Goal: Check status: Check status

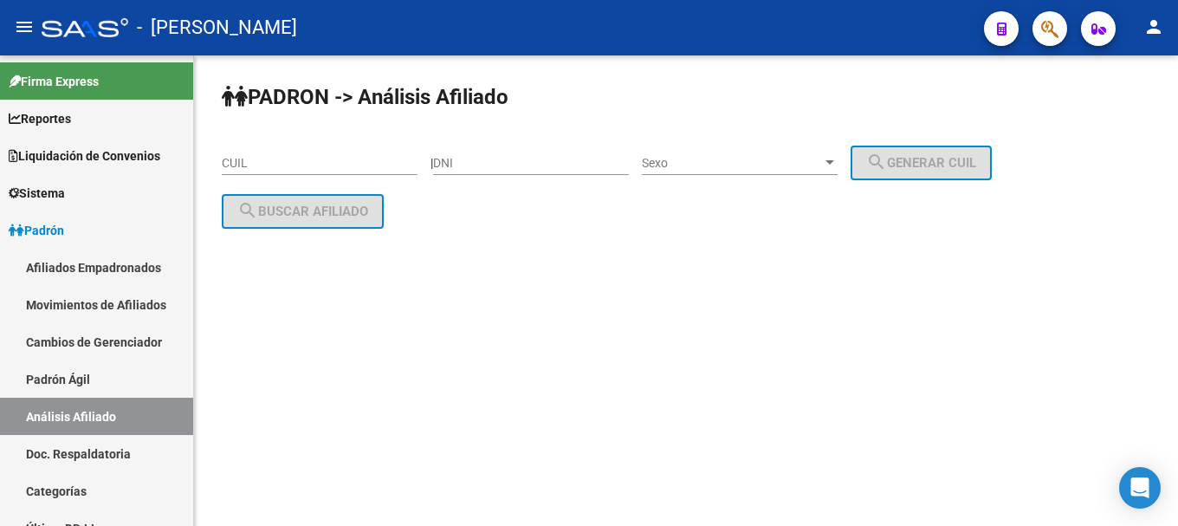
click at [1033, 11] on button "button" at bounding box center [1050, 28] width 35 height 35
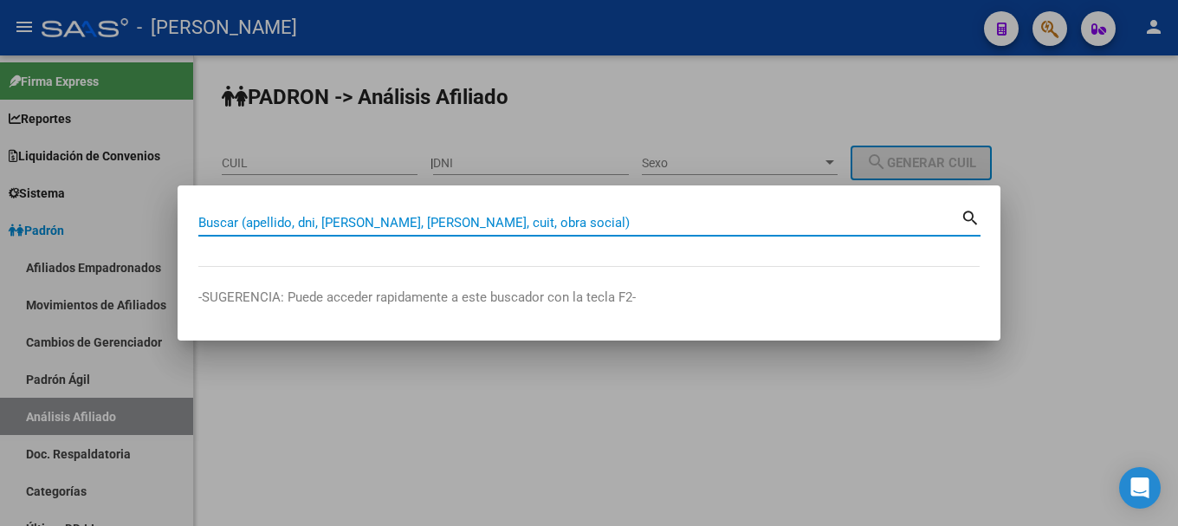
click at [624, 80] on div at bounding box center [589, 263] width 1178 height 526
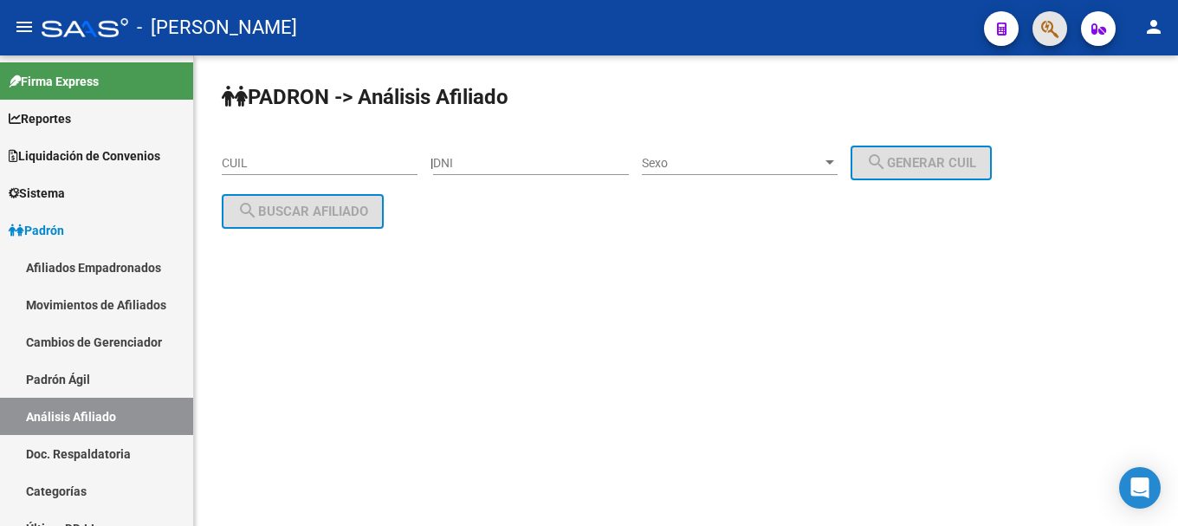
click at [1039, 17] on button "button" at bounding box center [1050, 28] width 35 height 35
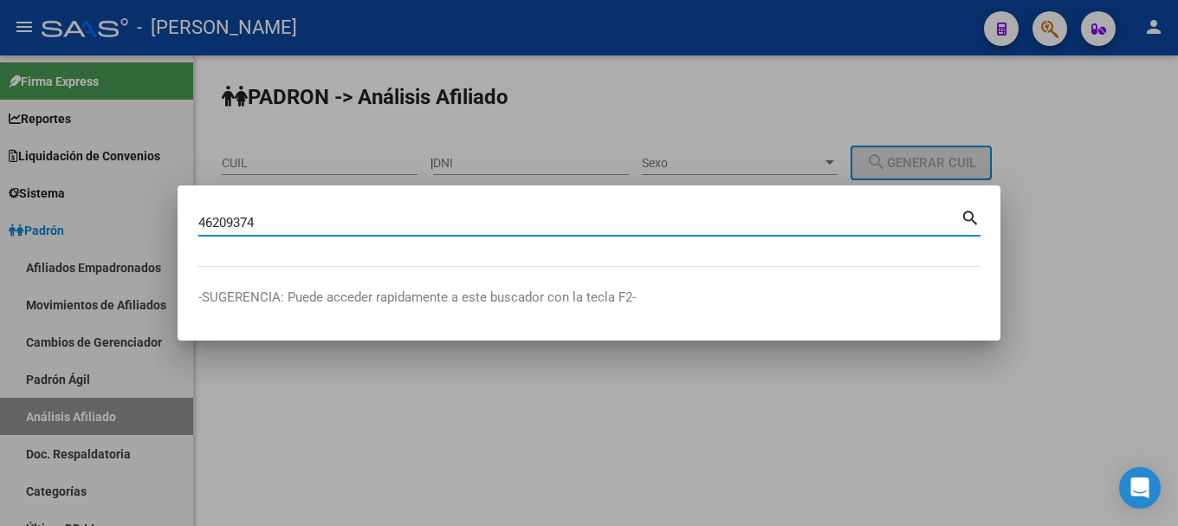
type input "46209374"
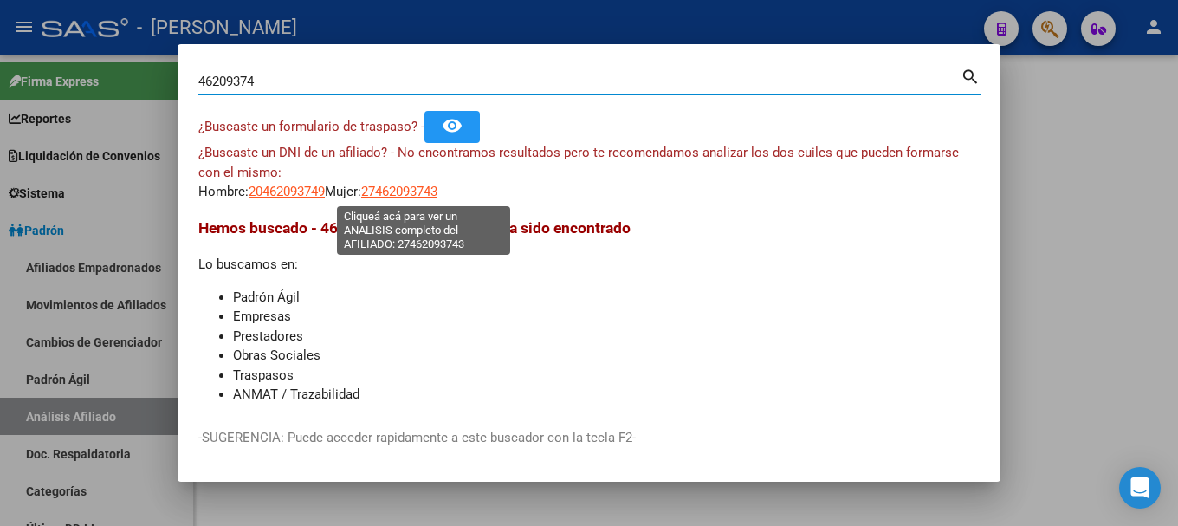
click at [427, 185] on span "27462093743" at bounding box center [399, 192] width 76 height 16
type textarea "27462093743"
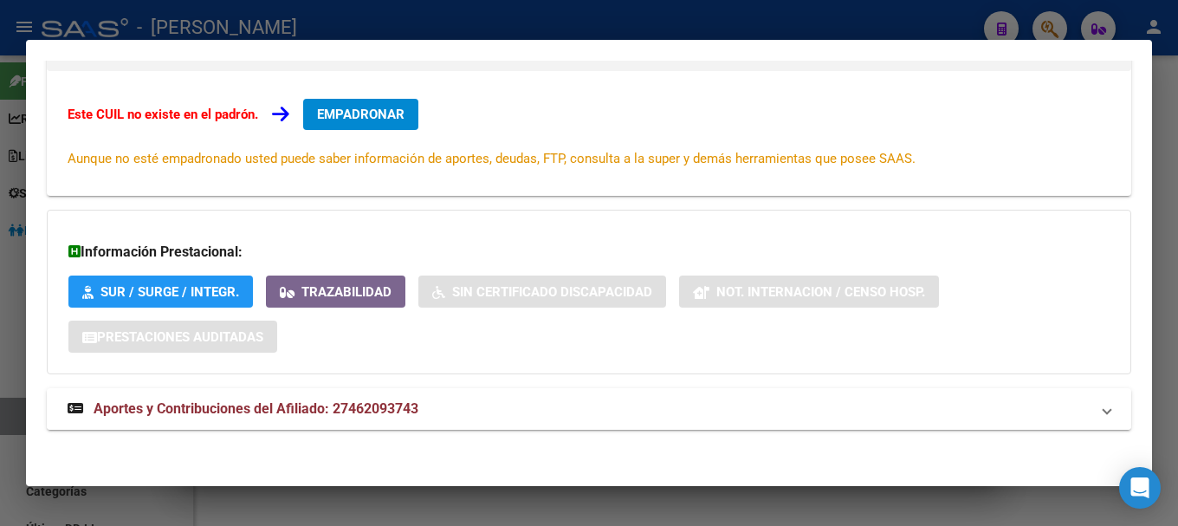
scroll to position [284, 0]
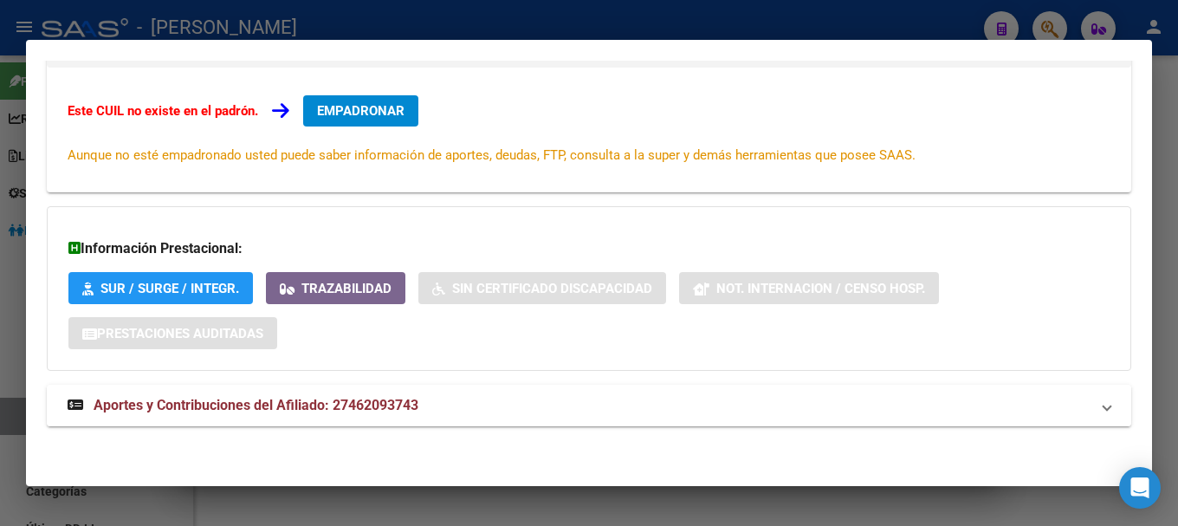
click at [570, 417] on mat-expansion-panel-header "Aportes y Contribuciones del Afiliado: 27462093743" at bounding box center [589, 406] width 1085 height 42
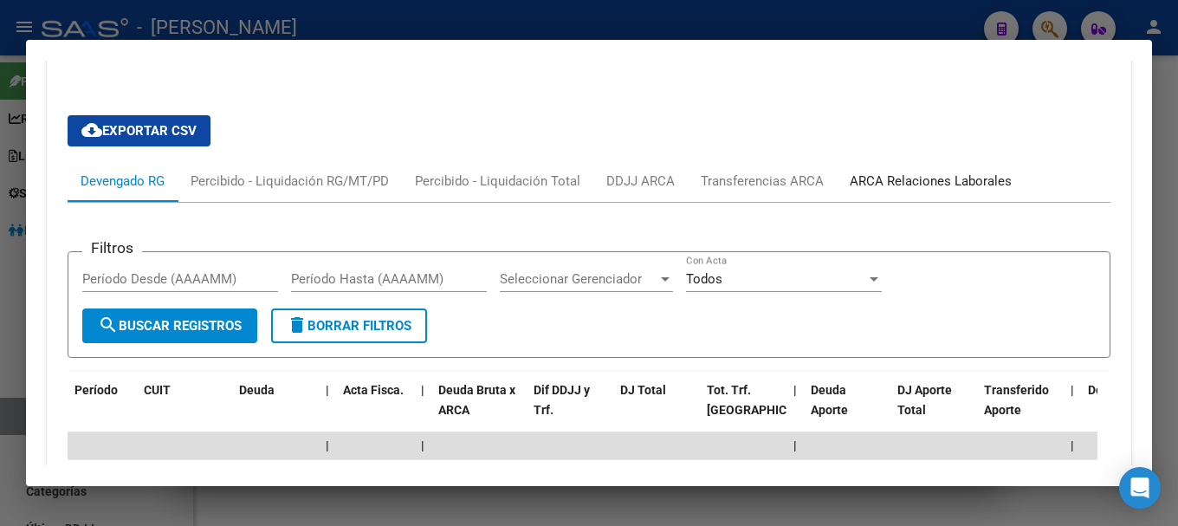
click at [982, 176] on div "ARCA Relaciones Laborales" at bounding box center [931, 181] width 162 height 19
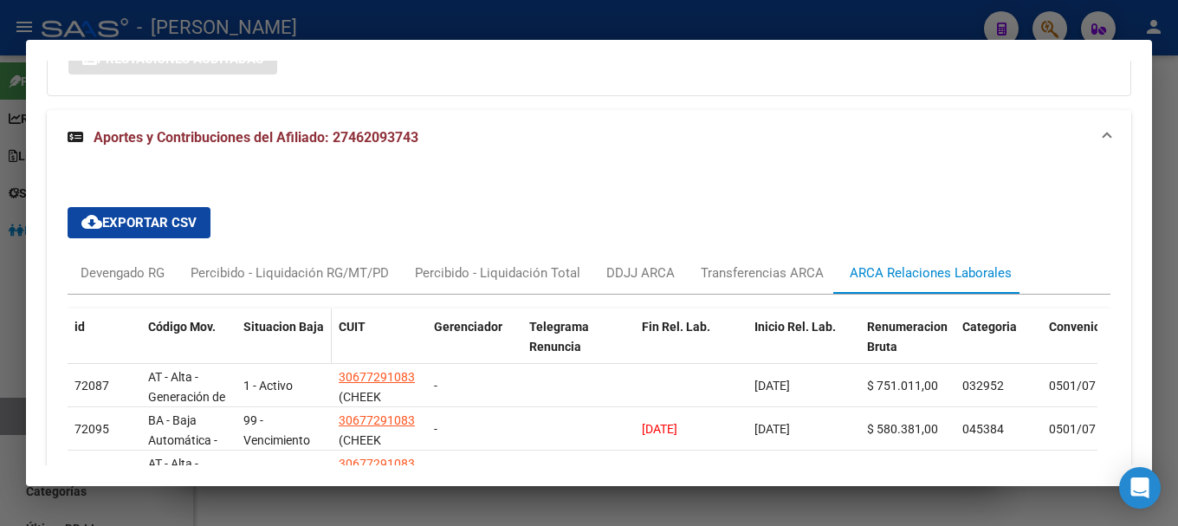
scroll to position [651, 0]
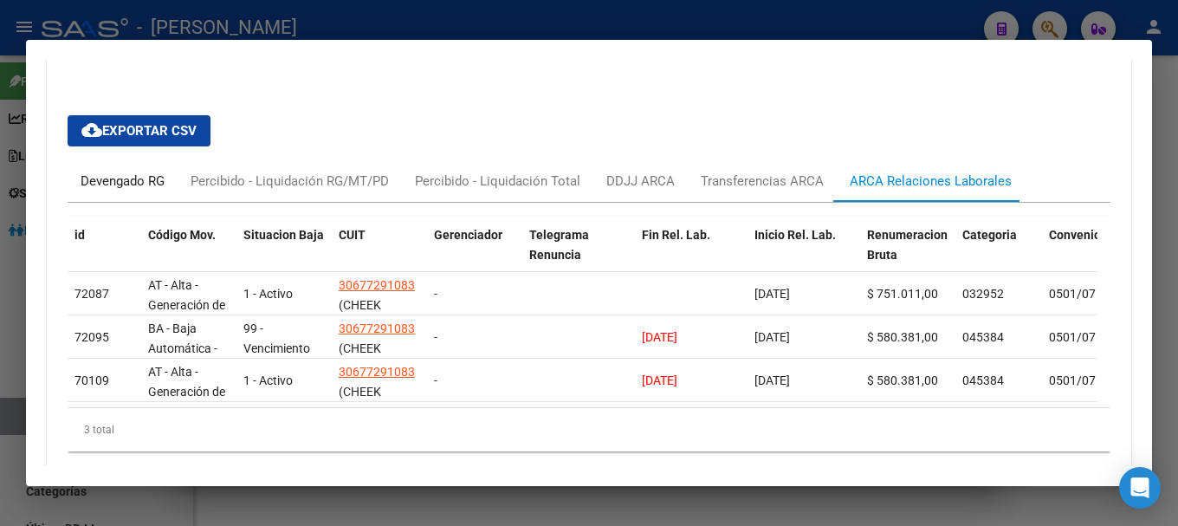
click at [117, 190] on div "Devengado RG" at bounding box center [123, 181] width 84 height 19
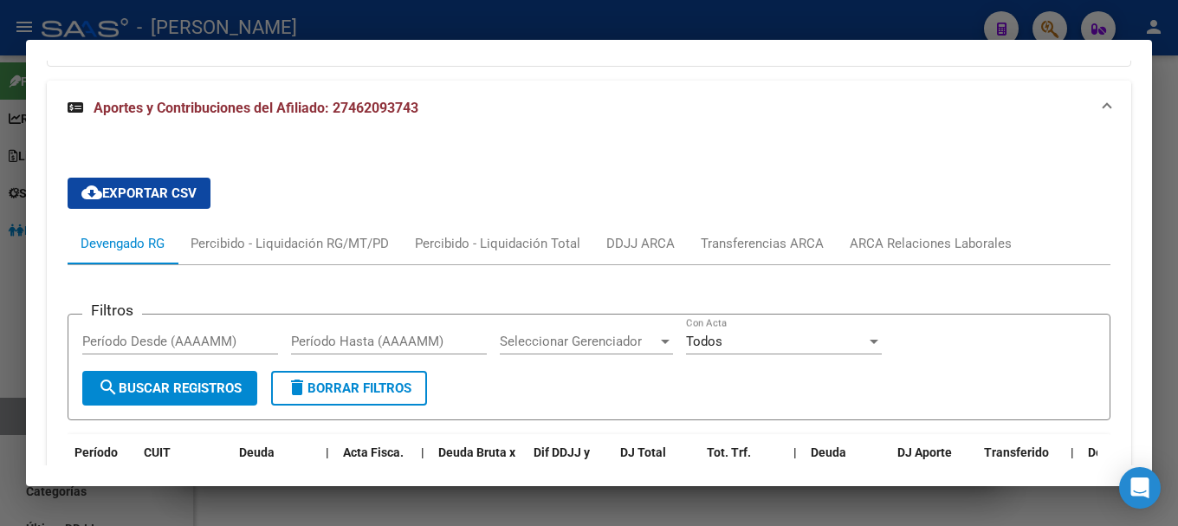
scroll to position [564, 0]
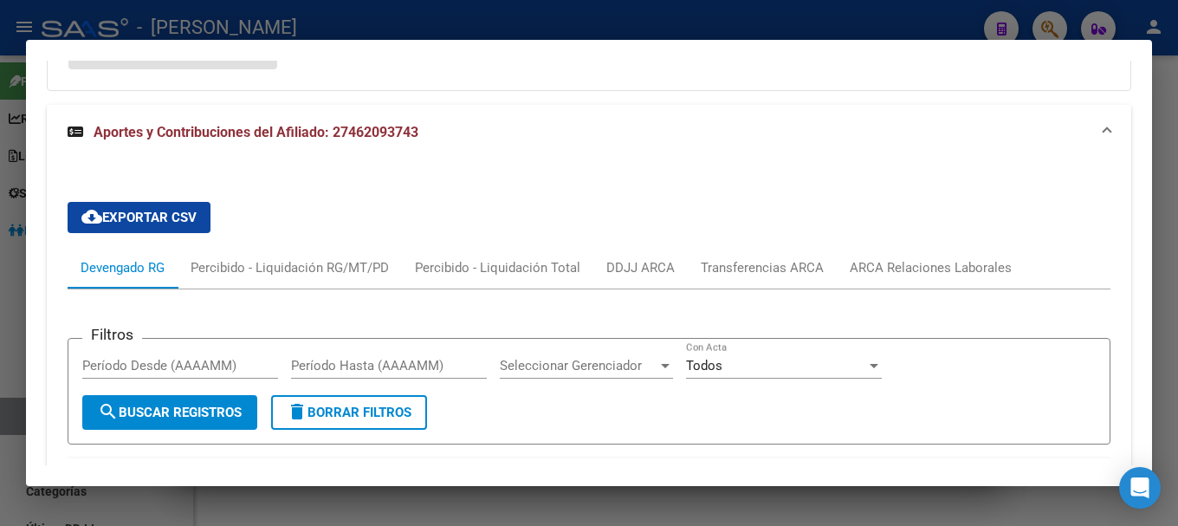
click at [364, 155] on mat-expansion-panel-header "Aportes y Contribuciones del Afiliado: 27462093743" at bounding box center [589, 132] width 1085 height 55
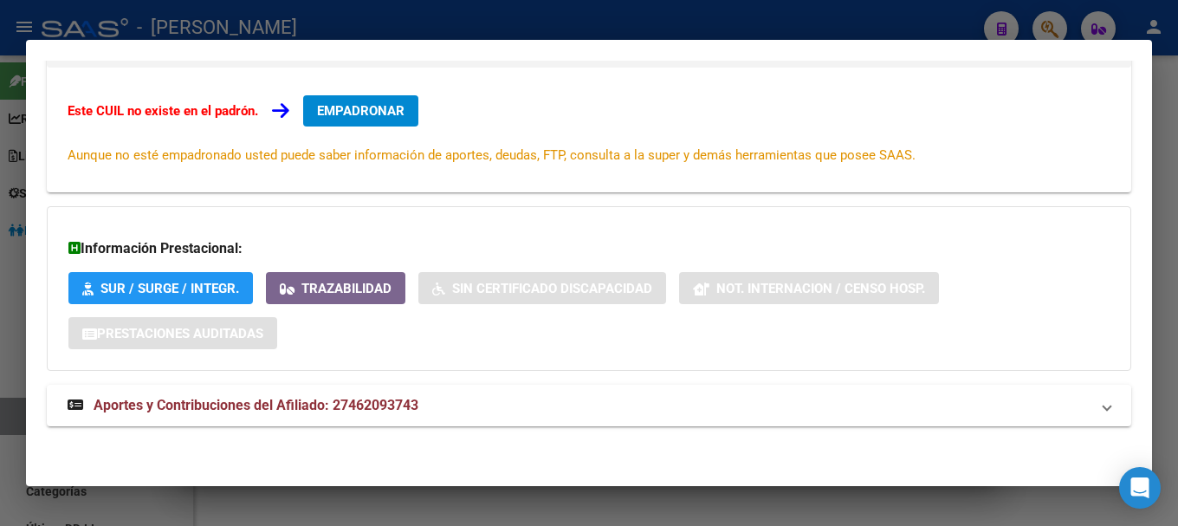
scroll to position [0, 0]
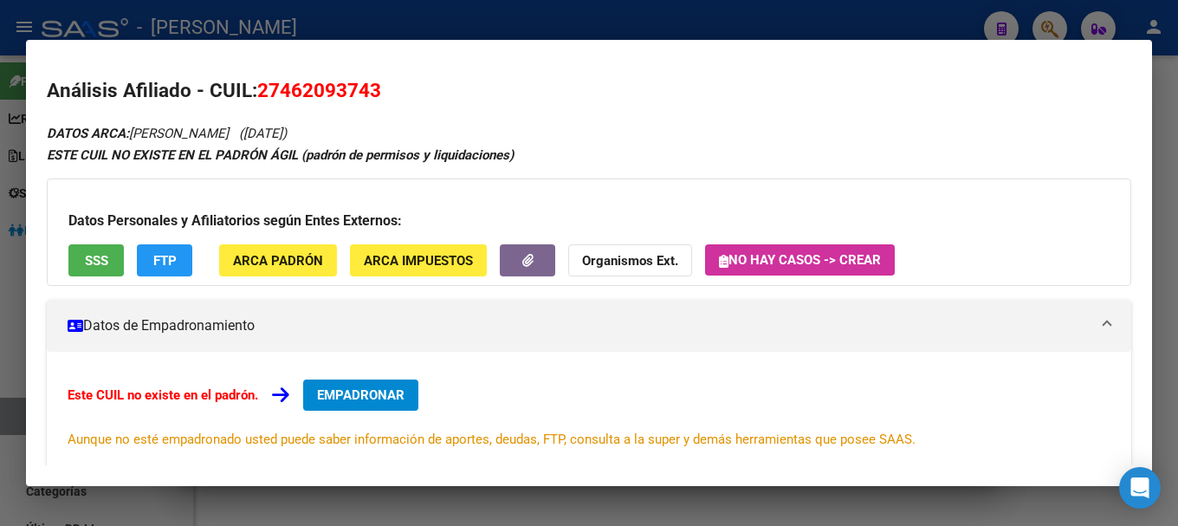
drag, startPoint x: 332, startPoint y: 65, endPoint x: 331, endPoint y: 75, distance: 9.6
click at [331, 65] on mat-dialog-content "Análisis Afiliado - CUIL: 27462093743 DATOS ARCA: [PERSON_NAME] ([DATE]) ESTE C…" at bounding box center [589, 264] width 1126 height 406
click at [331, 82] on span "27462093743" at bounding box center [319, 90] width 124 height 23
click at [445, 85] on h2 "Análisis Afiliado - CUIL: 27462093743" at bounding box center [589, 90] width 1085 height 29
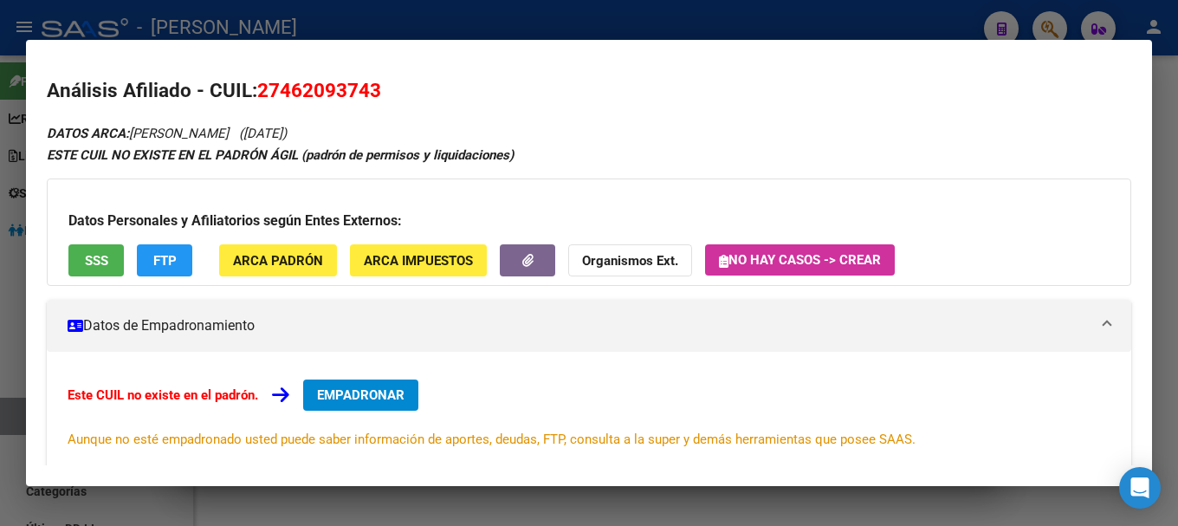
click at [714, 21] on div at bounding box center [589, 263] width 1178 height 526
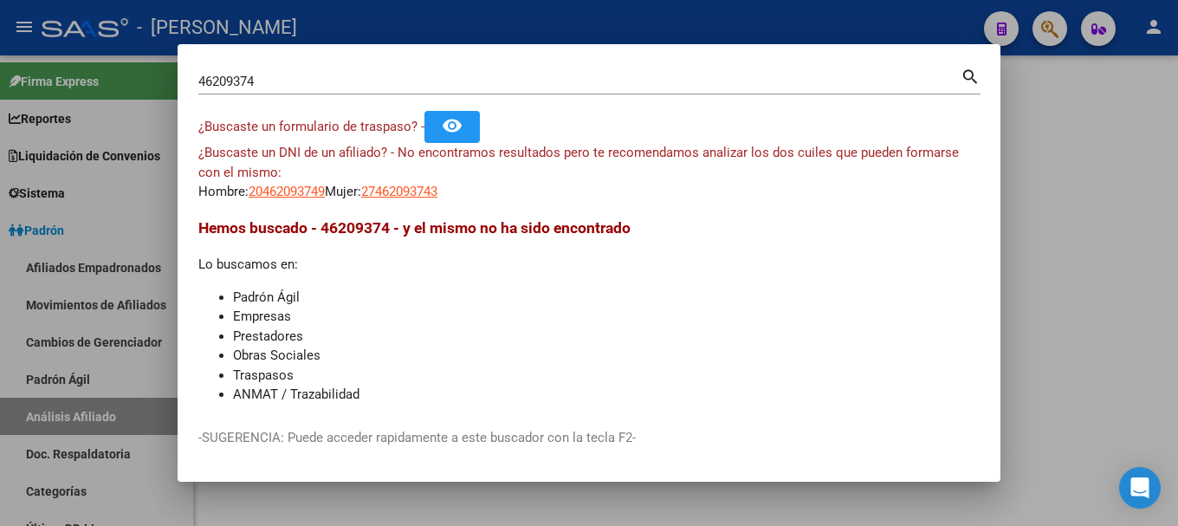
click at [714, 21] on div at bounding box center [589, 263] width 1178 height 526
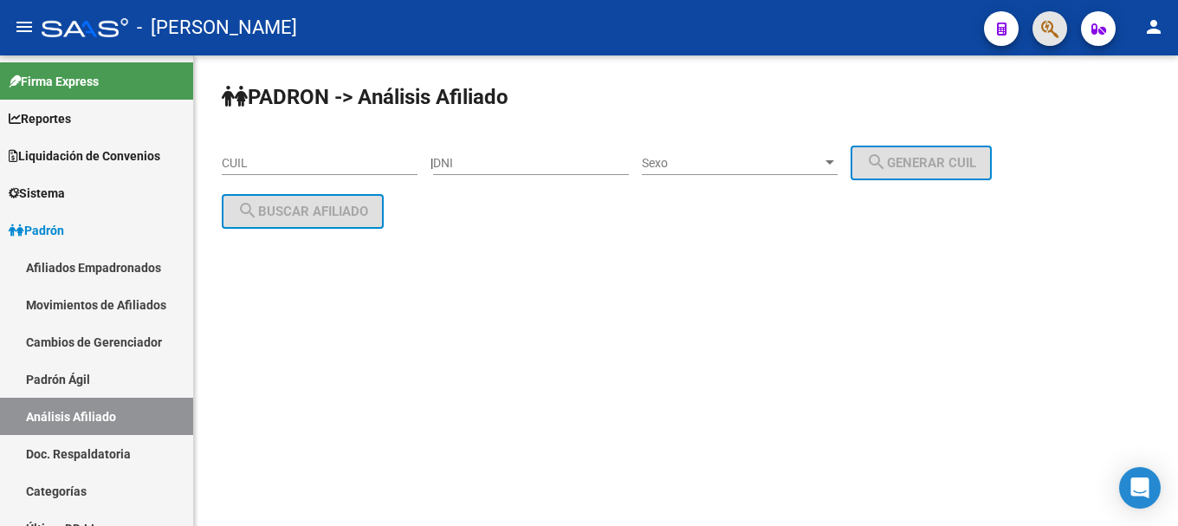
click at [1038, 23] on button "button" at bounding box center [1050, 28] width 35 height 35
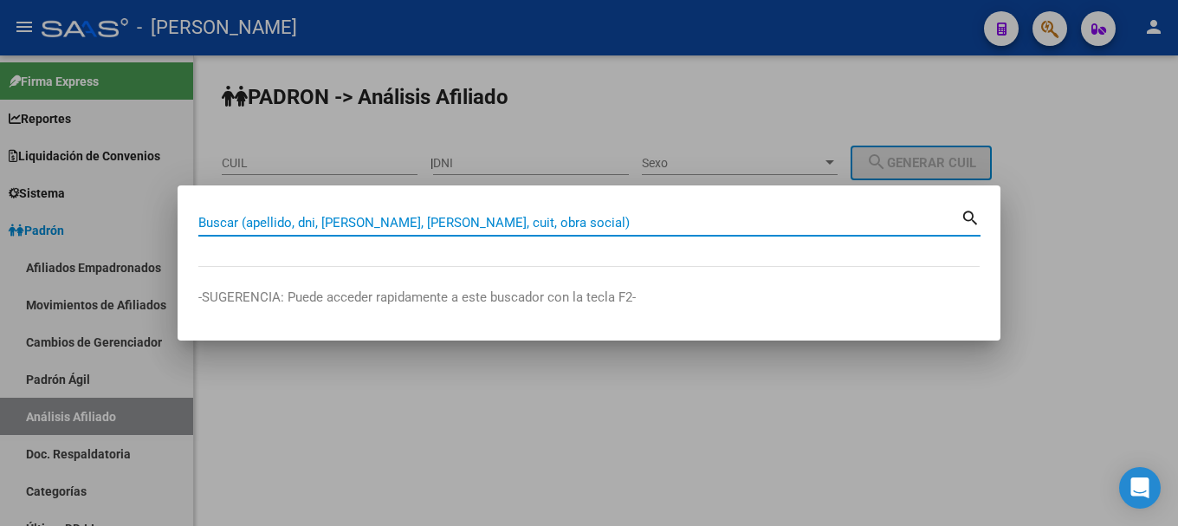
paste input "20366029568"
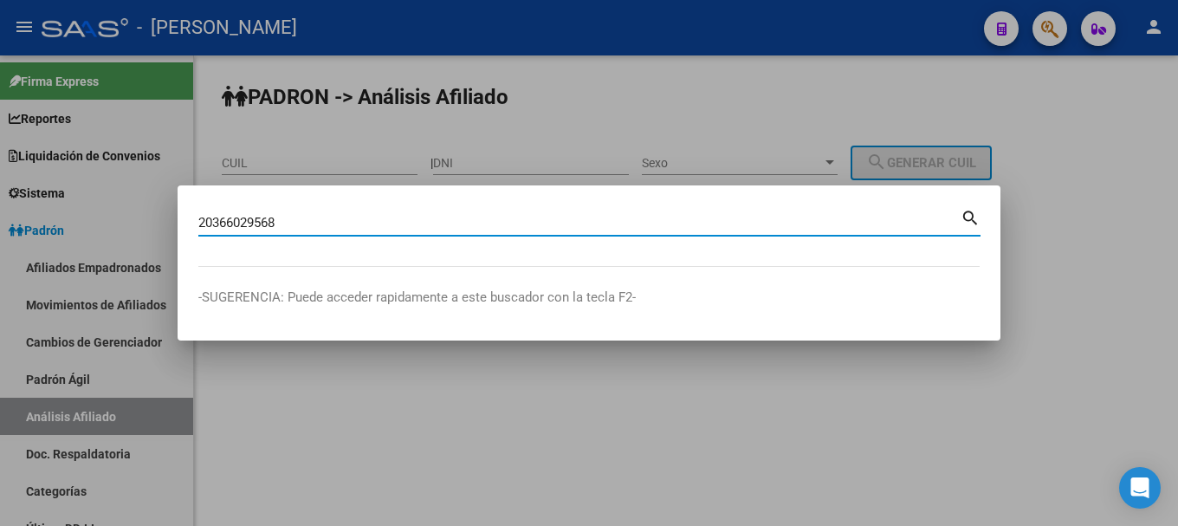
type input "20366029568"
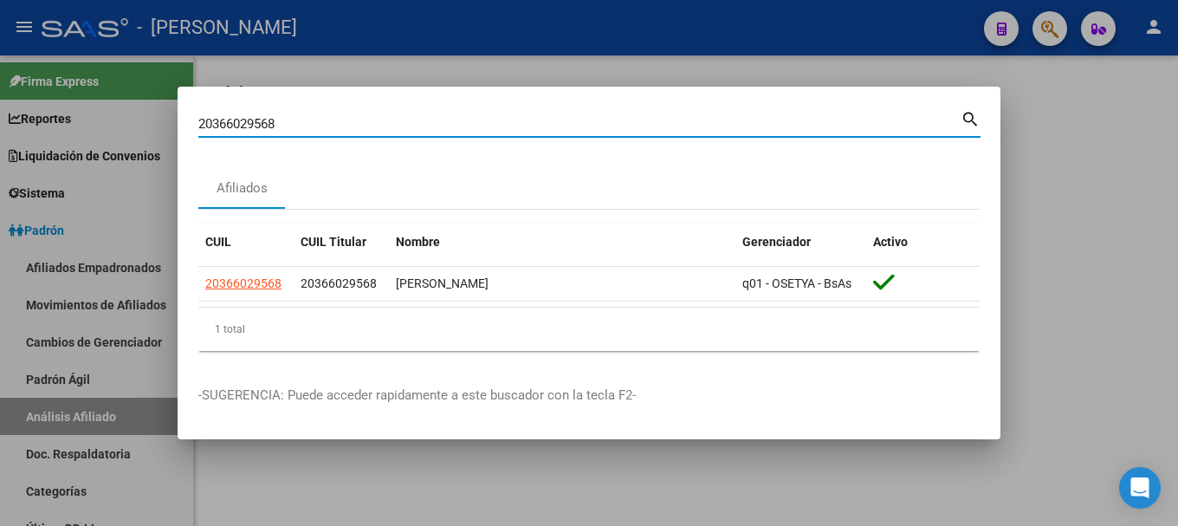
click at [685, 507] on div at bounding box center [589, 263] width 1178 height 526
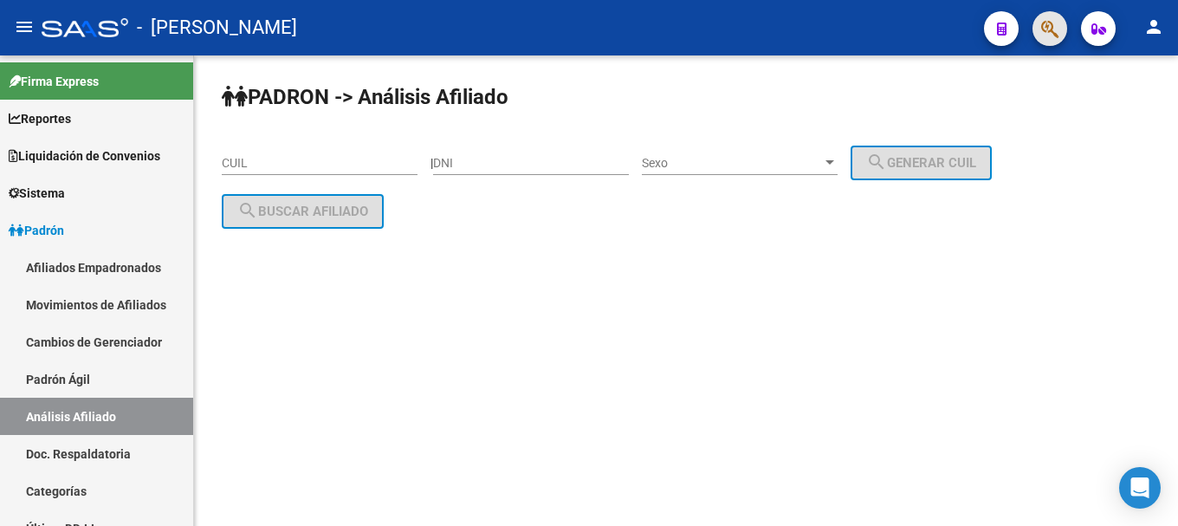
click at [1039, 29] on button "button" at bounding box center [1050, 28] width 35 height 35
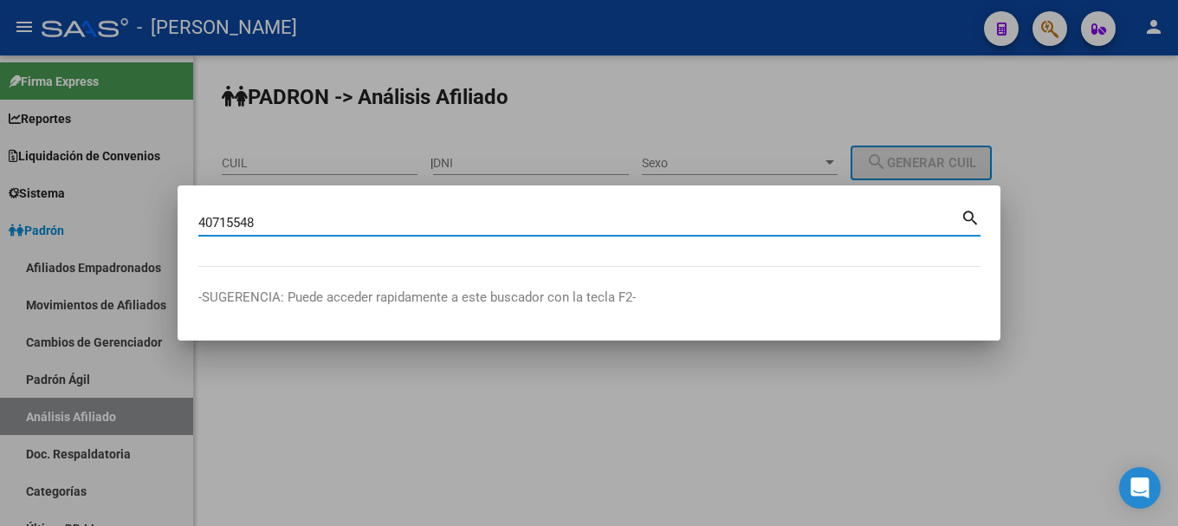
type input "40715548"
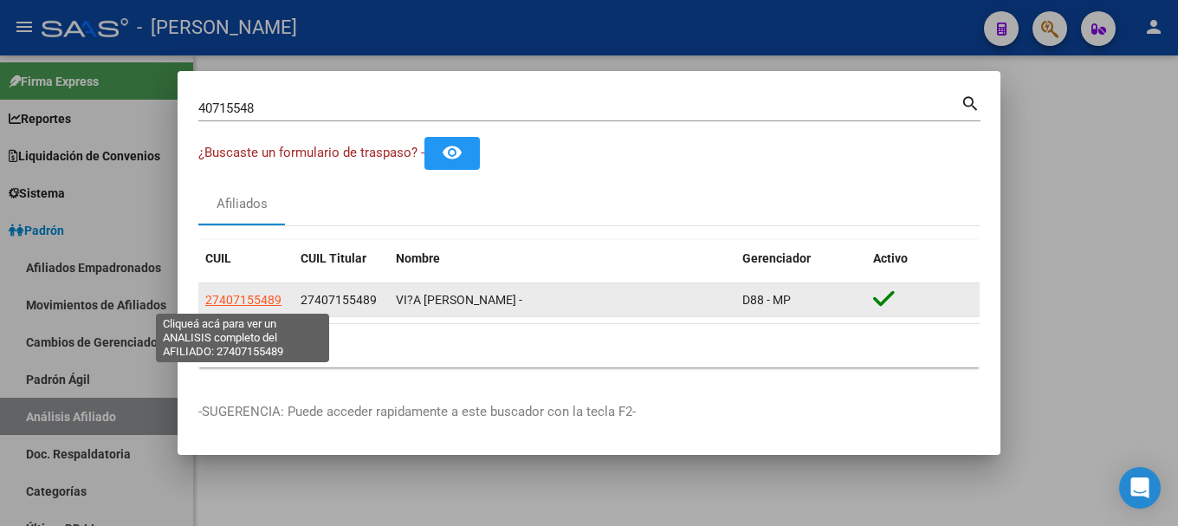
click at [242, 295] on span "27407155489" at bounding box center [243, 300] width 76 height 14
type textarea "27407155489"
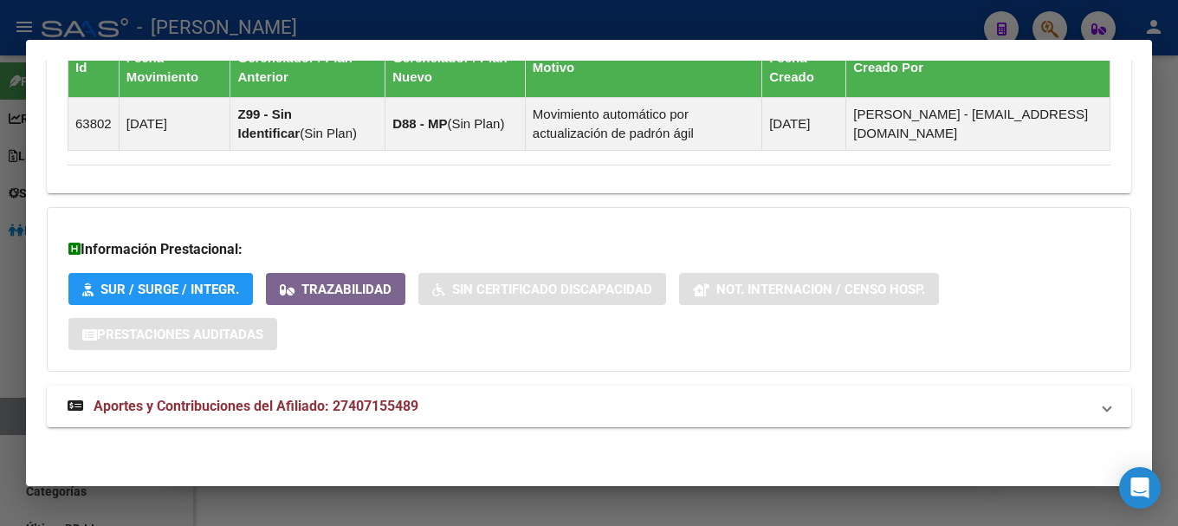
scroll to position [1223, 0]
click at [551, 411] on mat-panel-title "Aportes y Contribuciones del Afiliado: 27407155489" at bounding box center [579, 405] width 1022 height 21
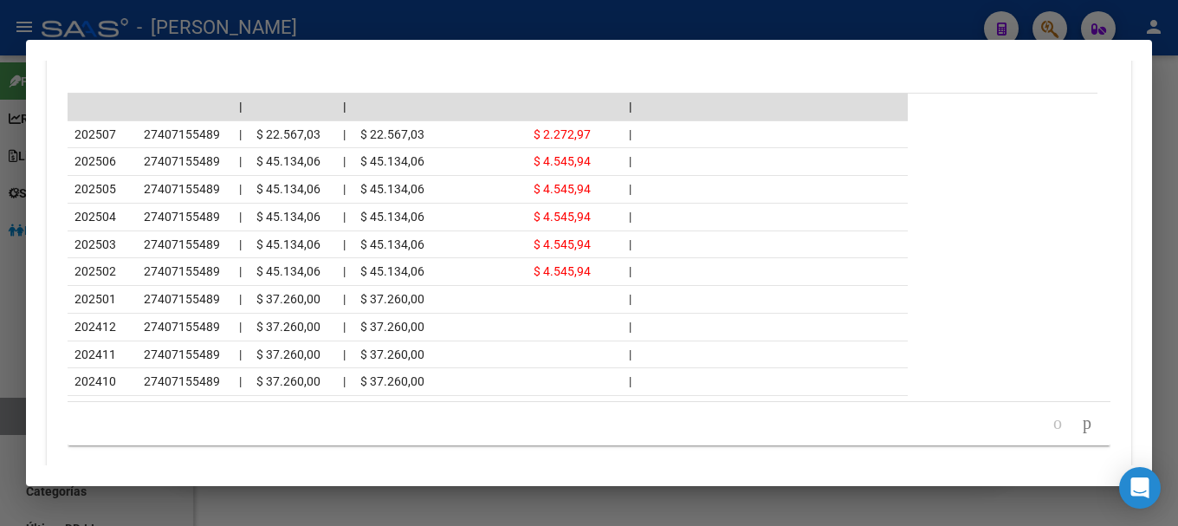
scroll to position [1725, 0]
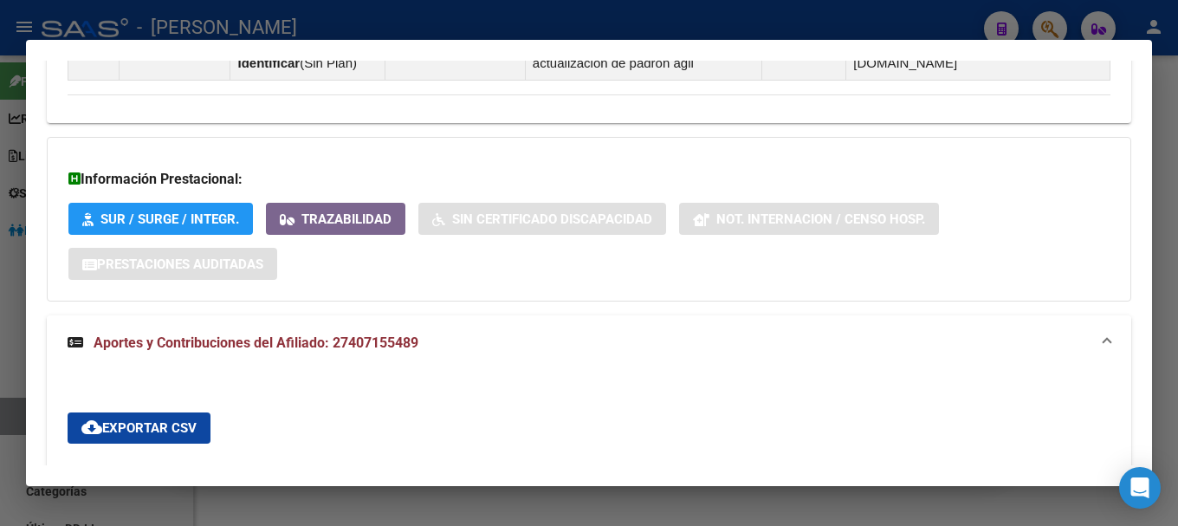
click at [567, 356] on mat-expansion-panel-header "Aportes y Contribuciones del Afiliado: 27407155489" at bounding box center [589, 342] width 1085 height 55
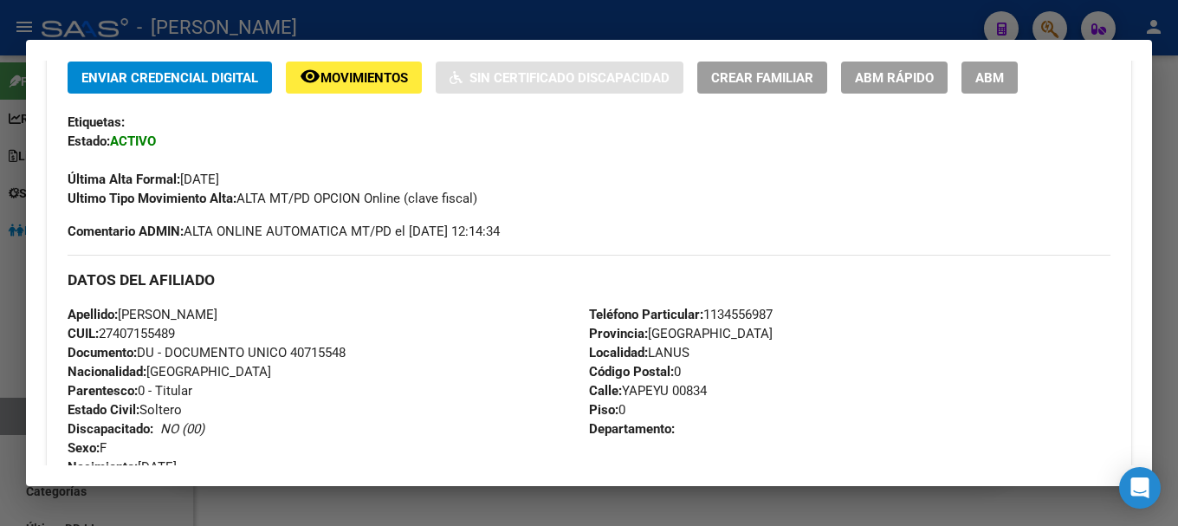
scroll to position [347, 0]
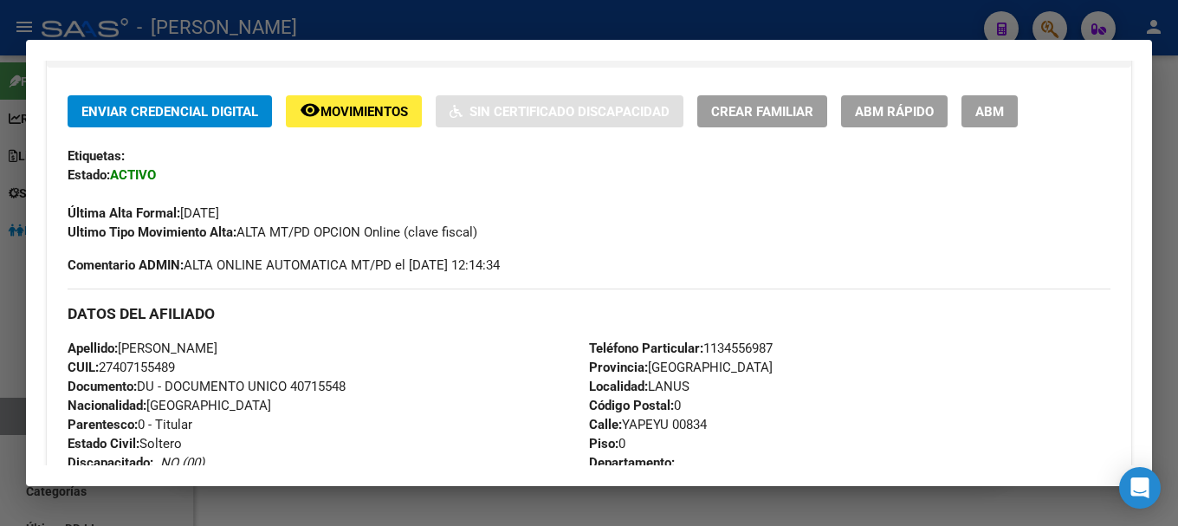
click at [521, 19] on div at bounding box center [589, 263] width 1178 height 526
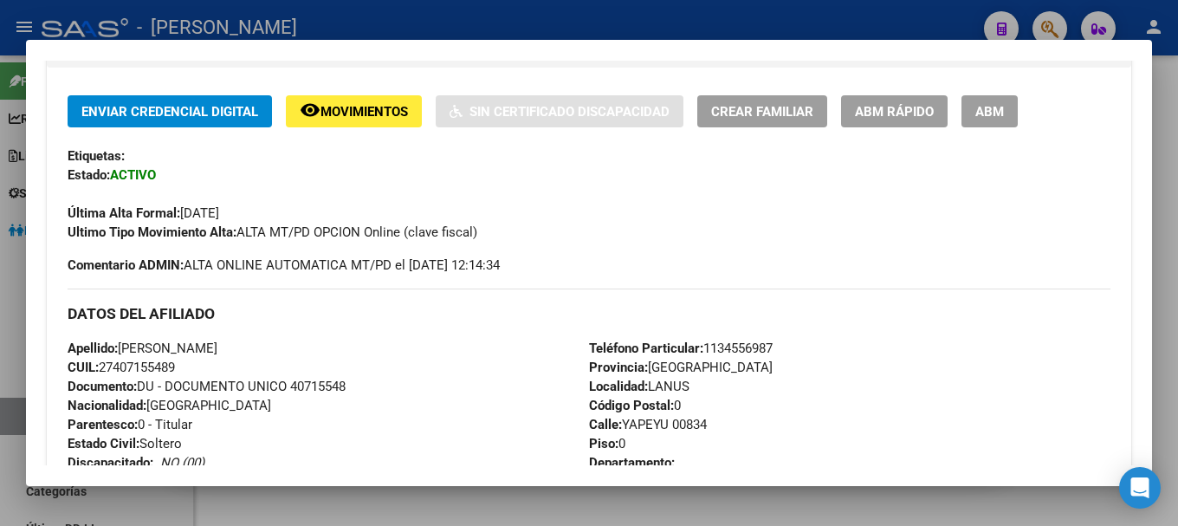
click at [522, 19] on div at bounding box center [589, 263] width 1178 height 526
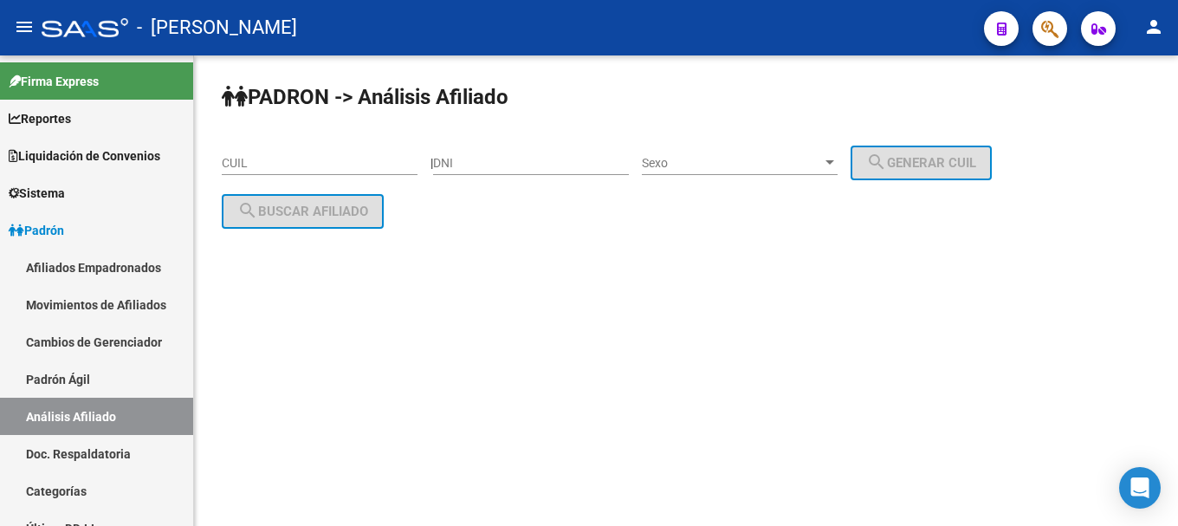
click at [1040, 35] on button "button" at bounding box center [1050, 28] width 35 height 35
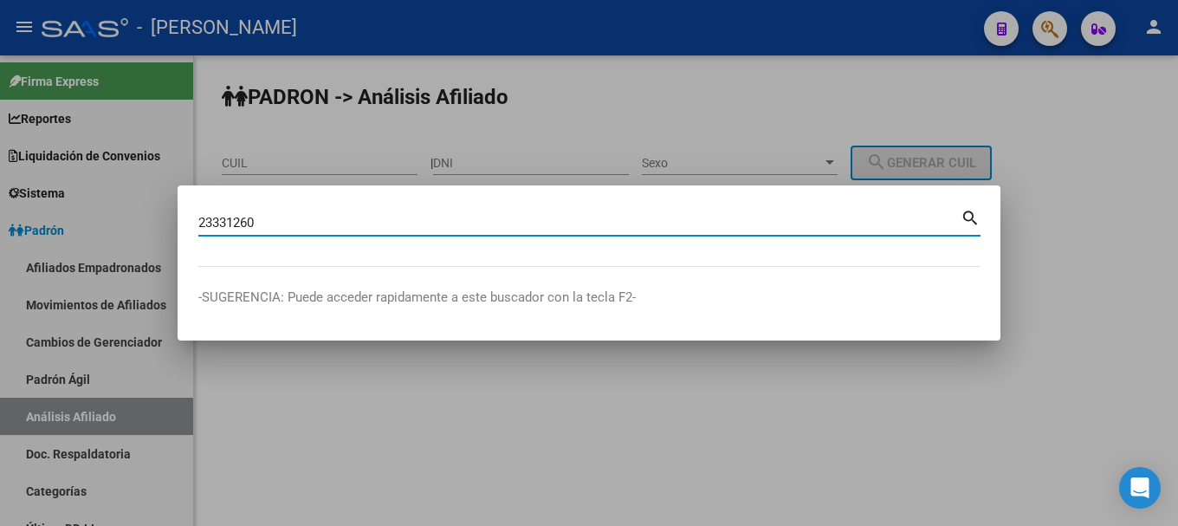
type input "23331260"
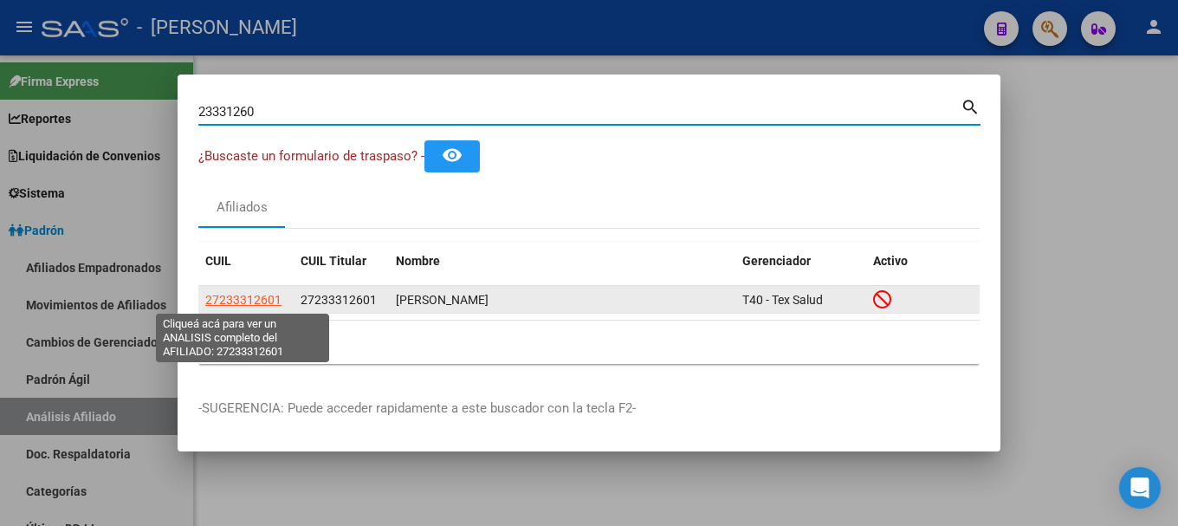
click at [237, 301] on span "27233312601" at bounding box center [243, 300] width 76 height 14
type textarea "27233312601"
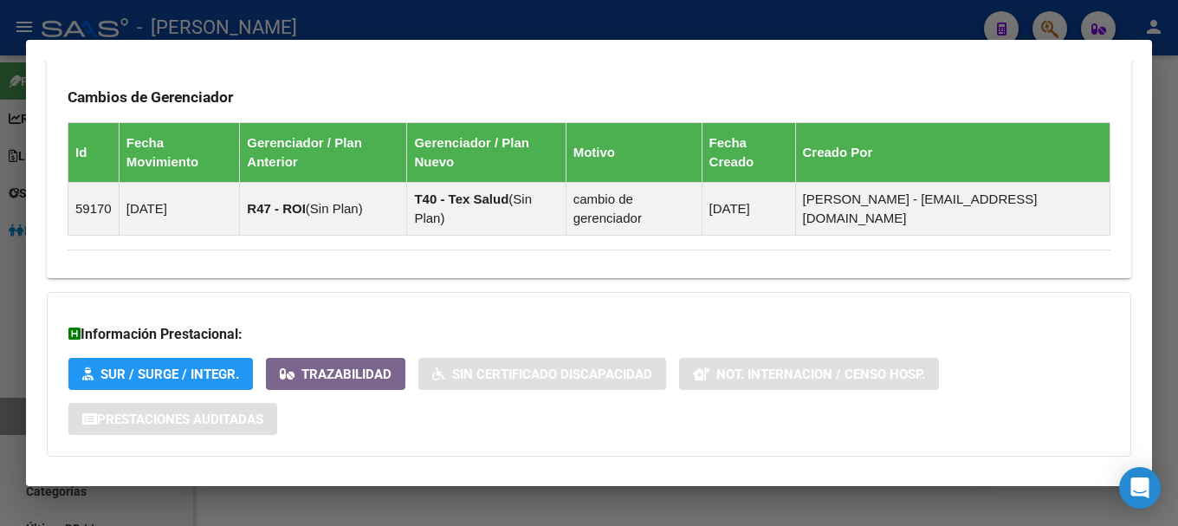
scroll to position [1213, 0]
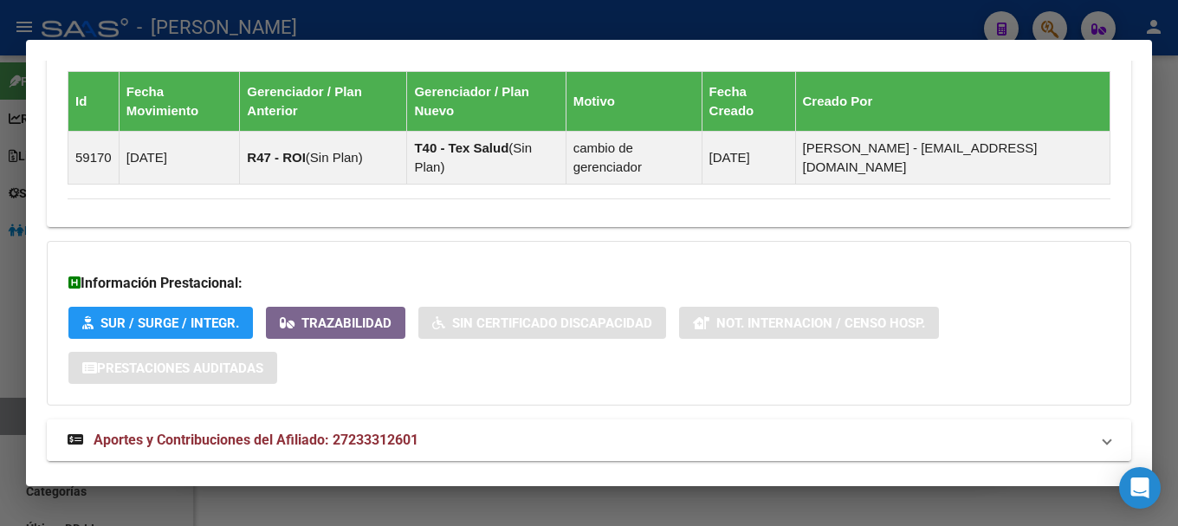
click at [492, 438] on mat-panel-title "Aportes y Contribuciones del Afiliado: 27233312601" at bounding box center [579, 440] width 1022 height 21
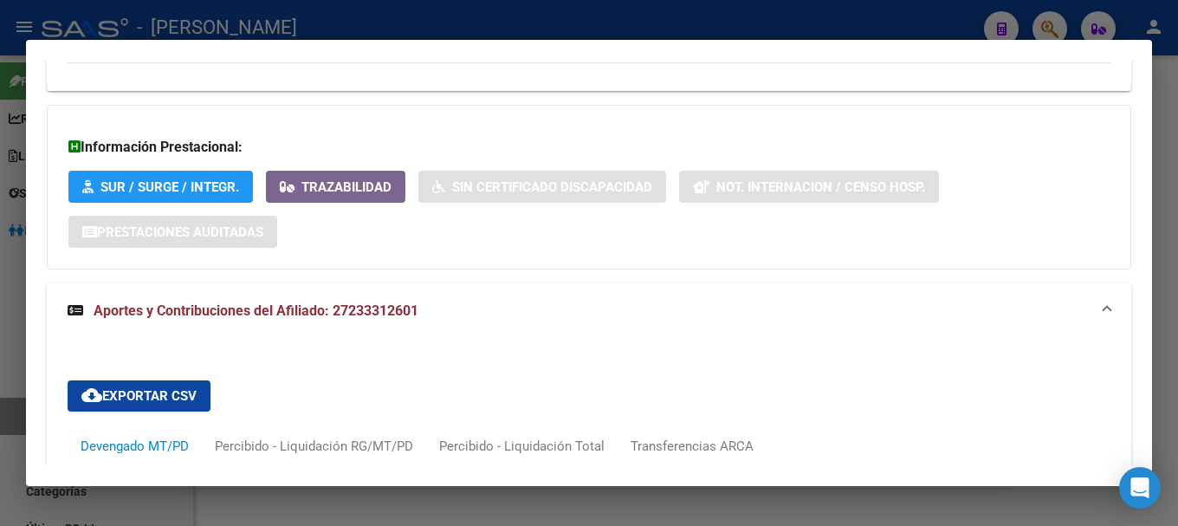
scroll to position [1696, 0]
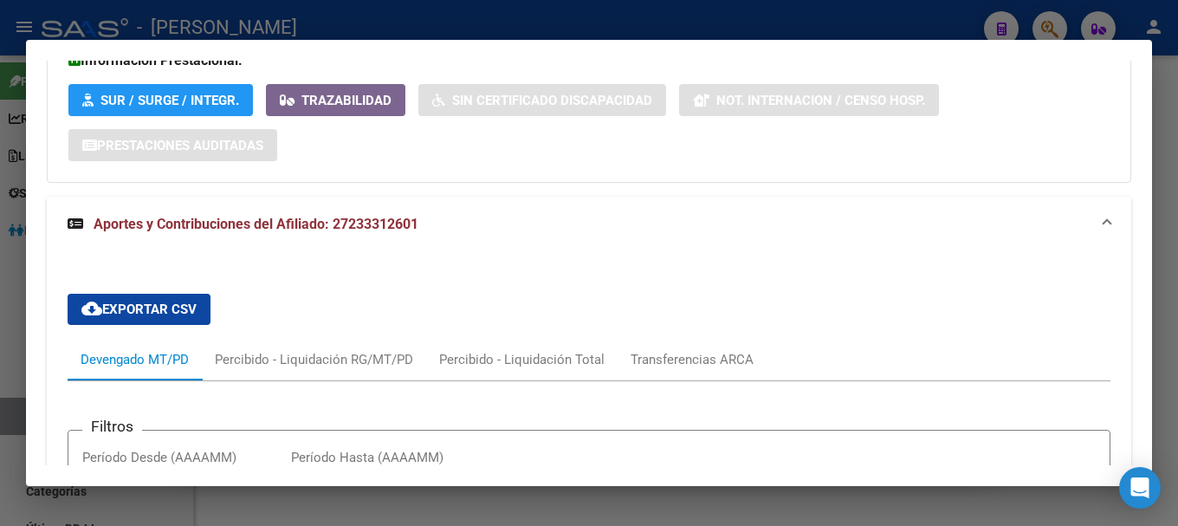
click at [731, 246] on mat-expansion-panel-header "Aportes y Contribuciones del Afiliado: 27233312601" at bounding box center [589, 224] width 1085 height 55
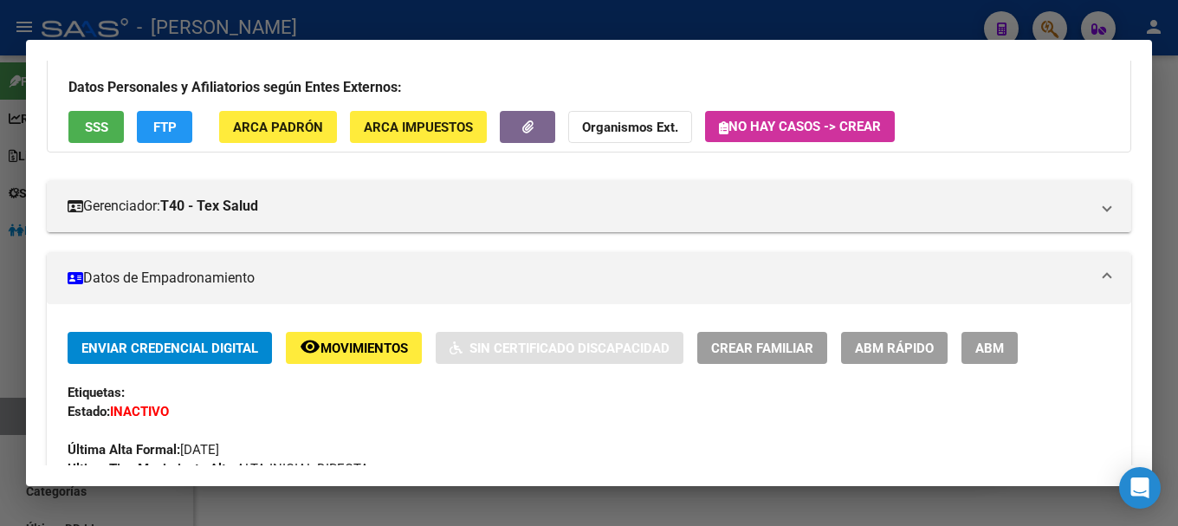
scroll to position [0, 0]
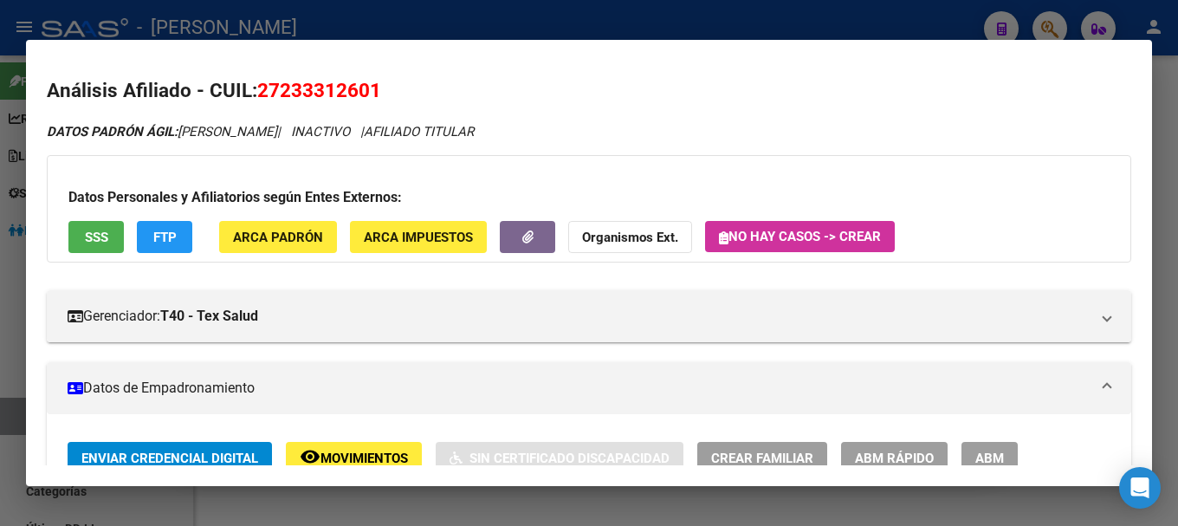
click at [800, 23] on div at bounding box center [589, 263] width 1178 height 526
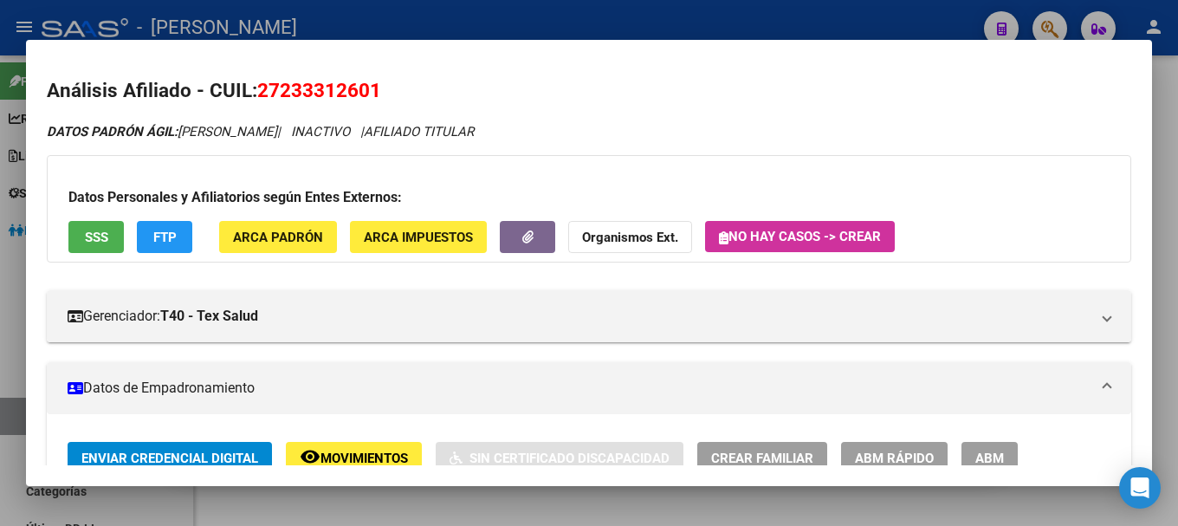
click at [800, 23] on div at bounding box center [589, 263] width 1178 height 526
